Goal: Find specific page/section: Find specific page/section

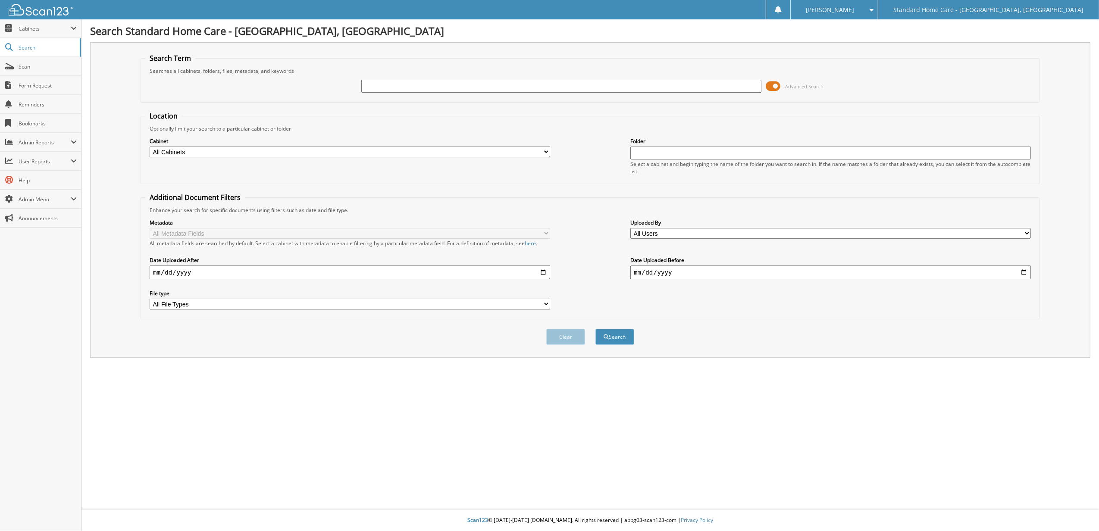
drag, startPoint x: 0, startPoint y: 0, endPoint x: 559, endPoint y: 87, distance: 565.9
click at [559, 87] on input "text" at bounding box center [561, 86] width 401 height 13
type input "kieona"
click at [611, 338] on button "Search" at bounding box center [614, 337] width 39 height 16
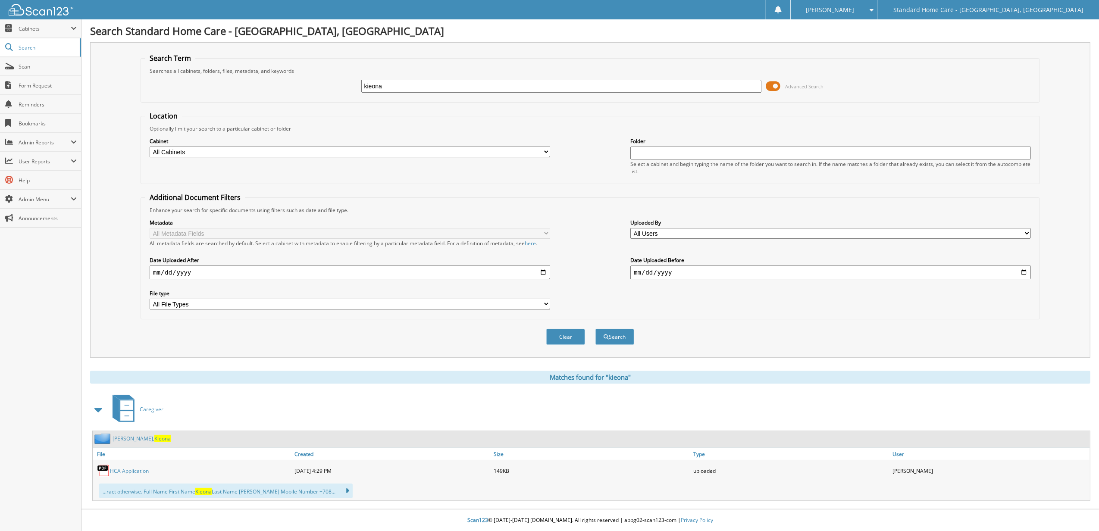
click at [154, 436] on span "Kieona" at bounding box center [162, 438] width 16 height 7
